Goal: Task Accomplishment & Management: Use online tool/utility

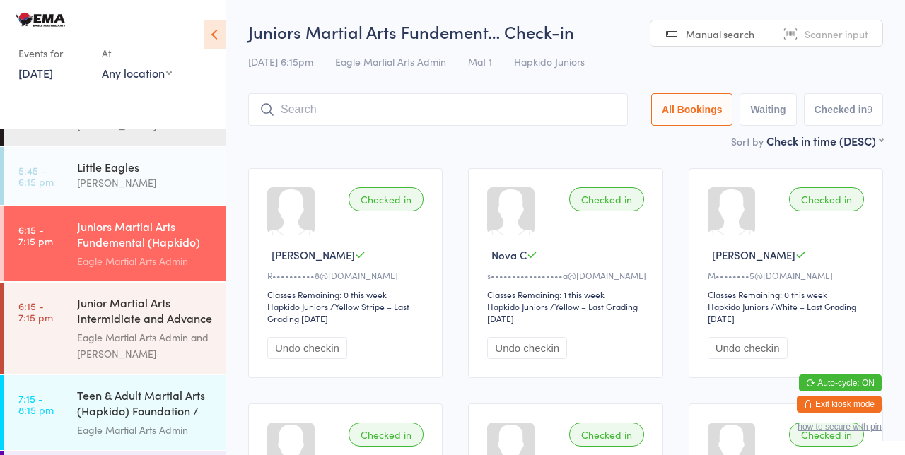
scroll to position [175, 0]
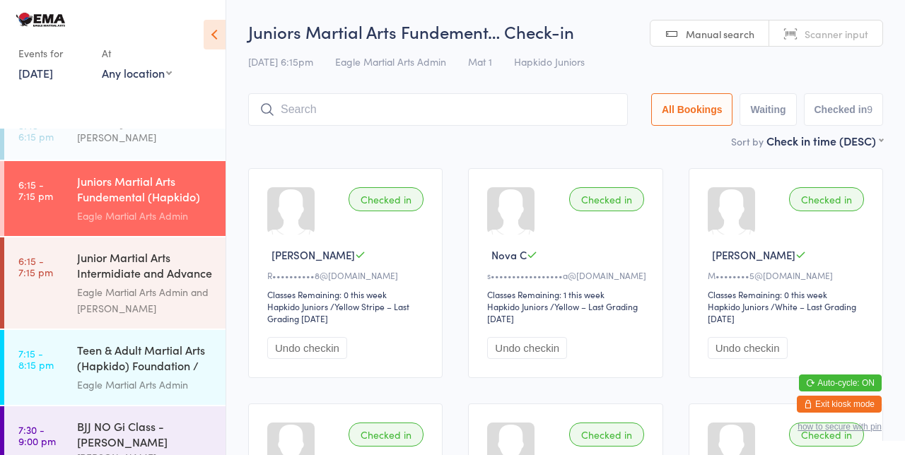
click at [152, 284] on div "Eagle Martial Arts Admin and [PERSON_NAME]" at bounding box center [145, 300] width 136 height 33
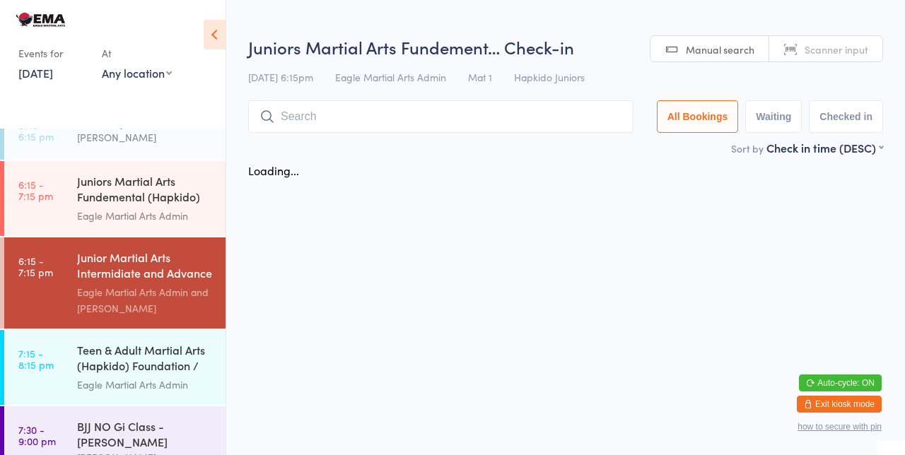
click at [134, 280] on div "Junior Martial Arts Intermidiate and Advance (Hap..." at bounding box center [145, 267] width 136 height 35
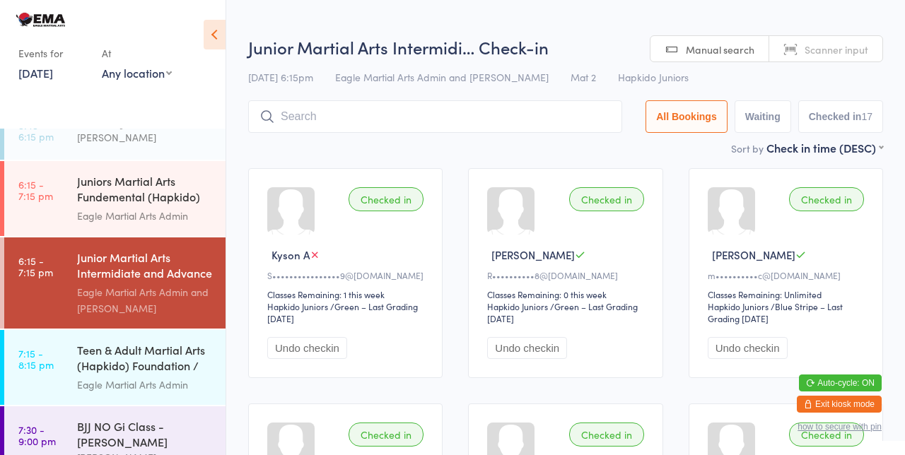
click at [154, 283] on div "Junior Martial Arts Intermidiate and Advance (Hap..." at bounding box center [145, 267] width 136 height 35
click at [320, 117] on input "search" at bounding box center [435, 116] width 374 height 33
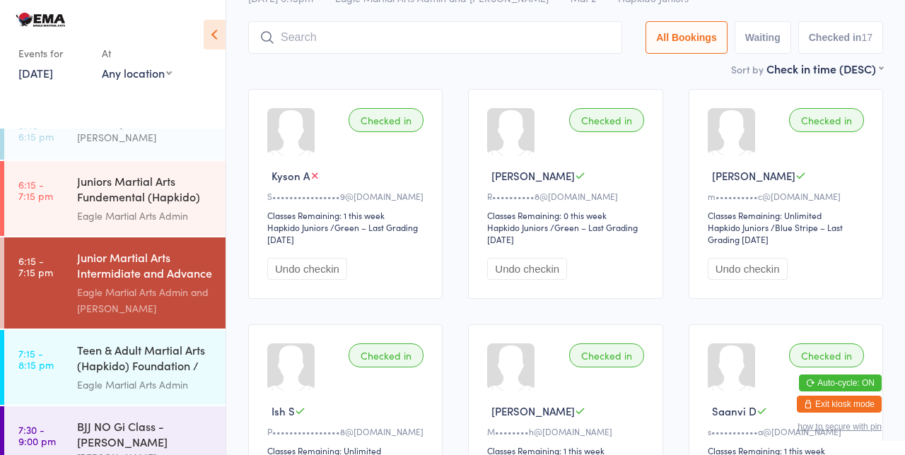
scroll to position [100, 0]
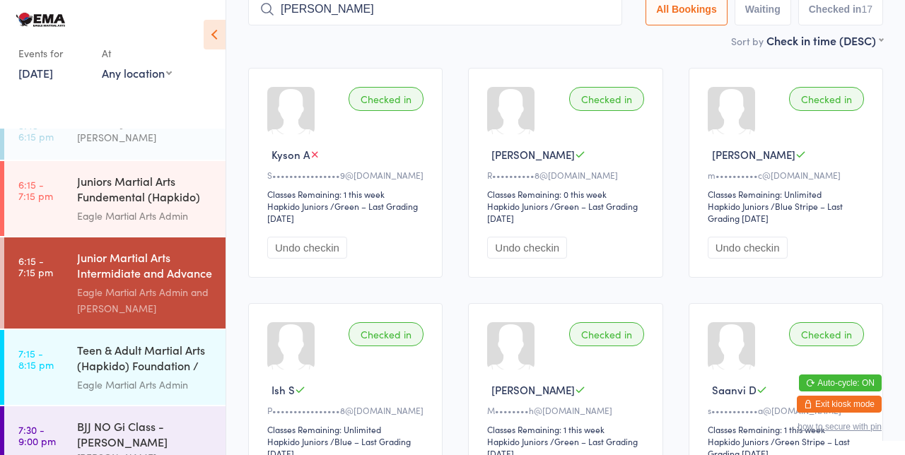
type input "[PERSON_NAME]"
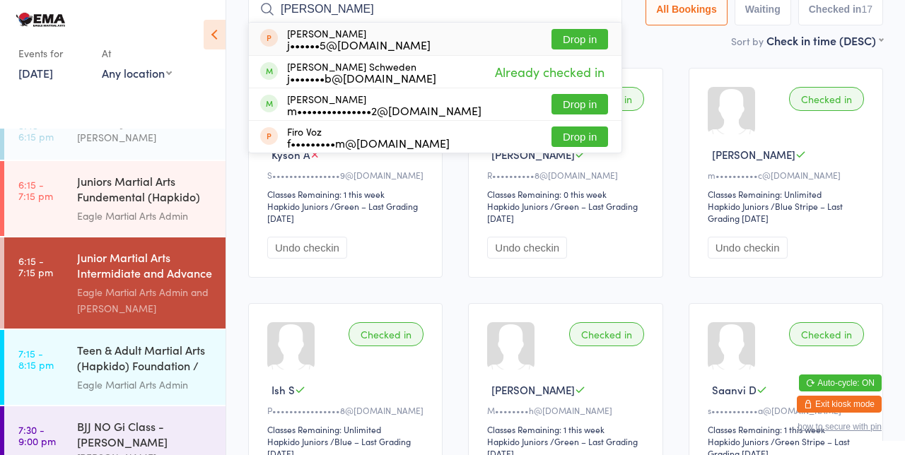
click at [617, 25] on div "[PERSON_NAME] j••••••5@[DOMAIN_NAME] Drop in" at bounding box center [435, 39] width 373 height 33
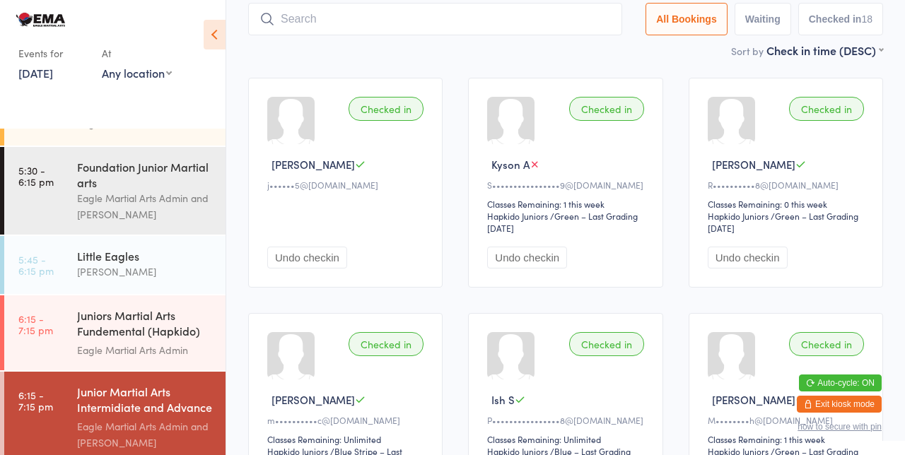
scroll to position [0, 0]
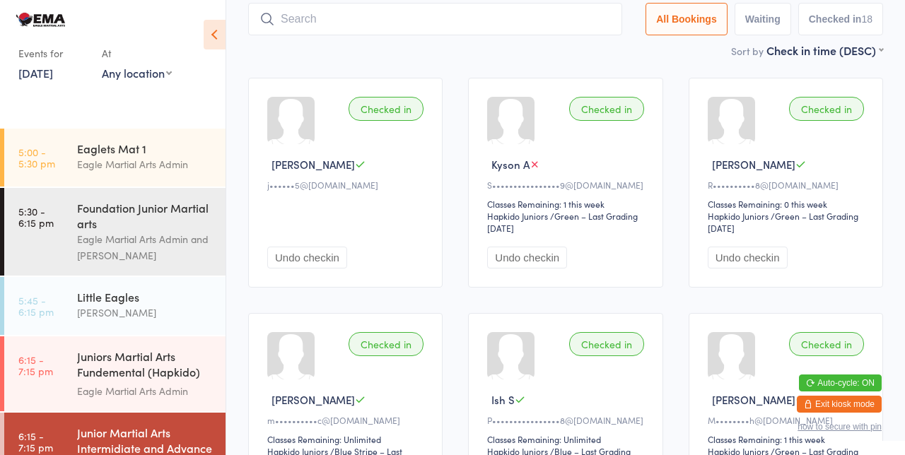
click at [346, 13] on input "search" at bounding box center [435, 19] width 374 height 33
